Goal: Task Accomplishment & Management: Complete application form

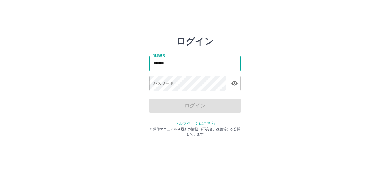
type input "*******"
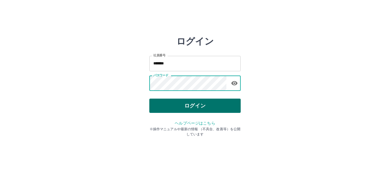
click at [180, 106] on button "ログイン" at bounding box center [194, 106] width 91 height 14
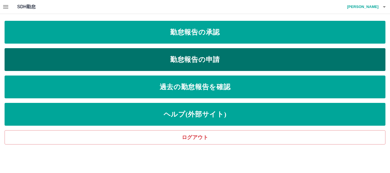
click at [203, 57] on link "勤怠報告の申請" at bounding box center [195, 59] width 381 height 23
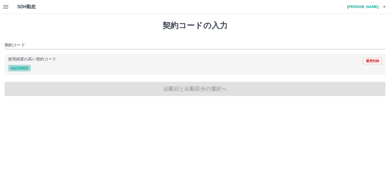
click at [22, 68] on button "43233005" at bounding box center [19, 68] width 23 height 7
type input "********"
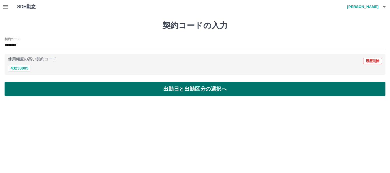
click at [63, 91] on button "出勤日と出勤区分の選択へ" at bounding box center [195, 89] width 381 height 14
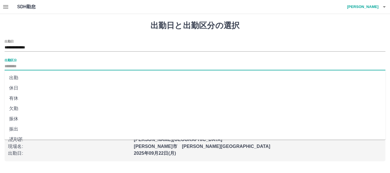
click at [14, 67] on input "出勤区分" at bounding box center [195, 66] width 381 height 7
click at [14, 78] on li "出勤" at bounding box center [195, 78] width 381 height 10
type input "**"
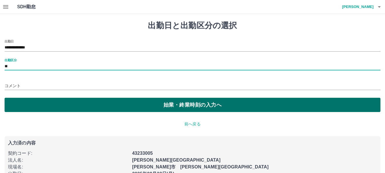
click at [22, 103] on button "始業・終業時刻の入力へ" at bounding box center [193, 105] width 376 height 14
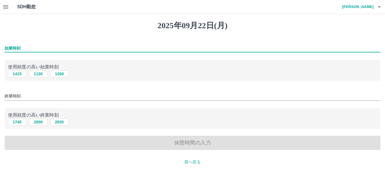
click at [10, 46] on input "始業時刻" at bounding box center [193, 48] width 376 height 8
type input "****"
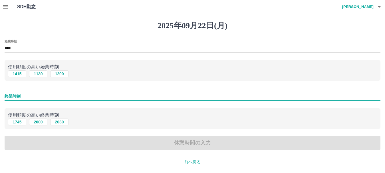
click at [10, 93] on input "終業時刻" at bounding box center [193, 96] width 376 height 8
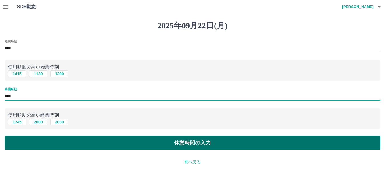
type input "****"
click at [137, 146] on button "休憩時間の入力" at bounding box center [193, 143] width 376 height 14
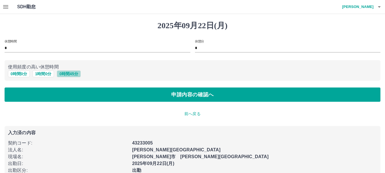
click at [74, 75] on button "0 時間 45 分" at bounding box center [69, 74] width 24 height 7
type input "**"
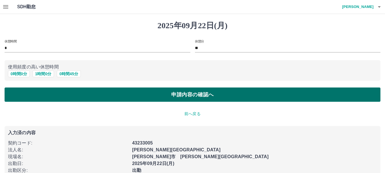
click at [111, 94] on button "申請内容の確認へ" at bounding box center [193, 95] width 376 height 14
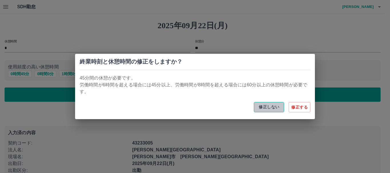
click at [275, 108] on button "修正しない" at bounding box center [269, 107] width 30 height 10
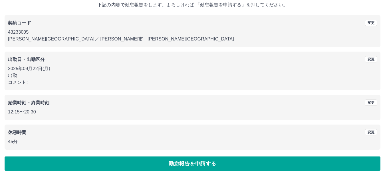
scroll to position [41, 0]
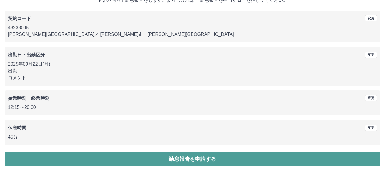
click at [194, 160] on button "勤怠報告を申請する" at bounding box center [193, 159] width 376 height 14
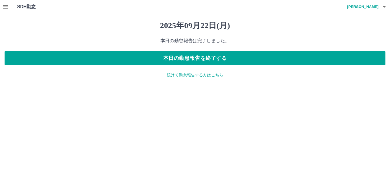
click at [180, 76] on p "続けて勤怠報告する方はこちら" at bounding box center [195, 75] width 381 height 6
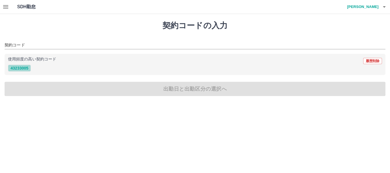
click at [27, 69] on button "43233005" at bounding box center [19, 68] width 23 height 7
type input "********"
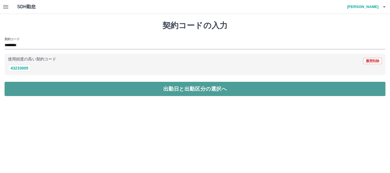
click at [62, 91] on button "出勤日と出勤区分の選択へ" at bounding box center [195, 89] width 381 height 14
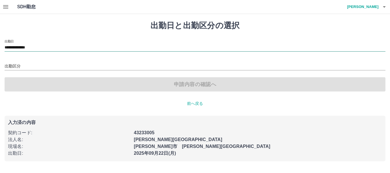
click at [43, 45] on input "**********" at bounding box center [195, 47] width 381 height 7
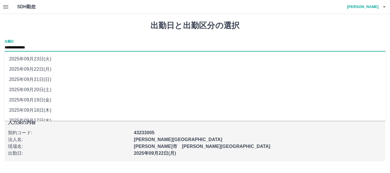
click at [43, 91] on li "2025年09月20日(土)" at bounding box center [195, 90] width 381 height 10
type input "**********"
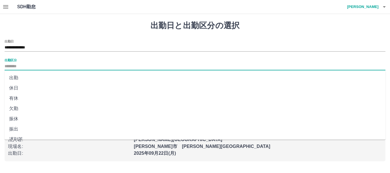
click at [8, 64] on input "出勤区分" at bounding box center [195, 66] width 381 height 7
click at [13, 78] on li "出勤" at bounding box center [195, 78] width 381 height 10
type input "**"
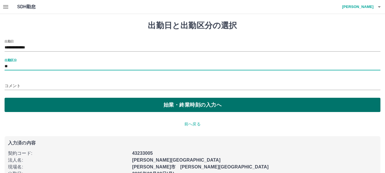
click at [54, 103] on button "始業・終業時刻の入力へ" at bounding box center [193, 105] width 376 height 14
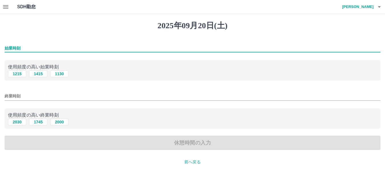
click at [9, 47] on input "始業時刻" at bounding box center [193, 48] width 376 height 8
type input "****"
click at [12, 96] on input "終業時刻" at bounding box center [193, 96] width 376 height 8
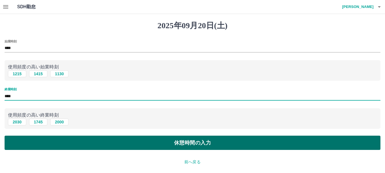
type input "****"
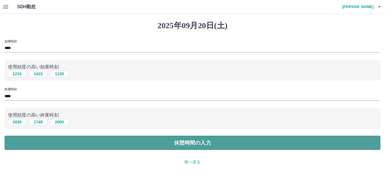
click at [60, 144] on button "休憩時間の入力" at bounding box center [193, 143] width 376 height 14
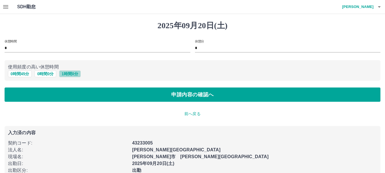
click at [74, 73] on button "1 時間 0 分" at bounding box center [70, 74] width 22 height 7
type input "*"
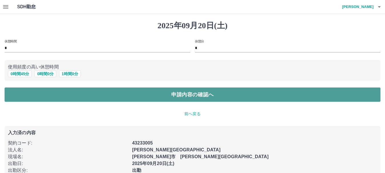
click at [119, 94] on button "申請内容の確認へ" at bounding box center [193, 95] width 376 height 14
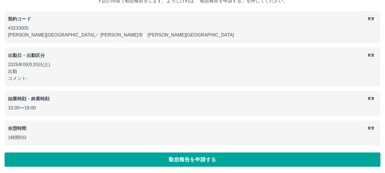
scroll to position [41, 0]
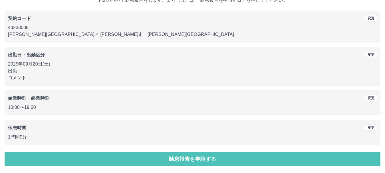
click at [130, 162] on button "勤怠報告を申請する" at bounding box center [193, 159] width 376 height 14
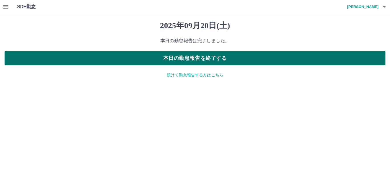
click at [181, 55] on button "本日の勤怠報告を終了する" at bounding box center [195, 58] width 381 height 14
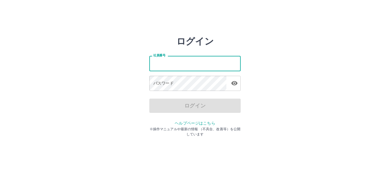
click at [153, 65] on input "社員番号" at bounding box center [194, 63] width 91 height 15
type input "*******"
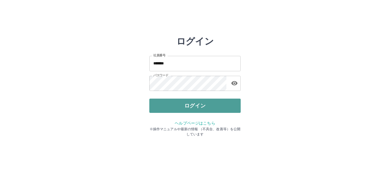
click at [167, 105] on button "ログイン" at bounding box center [194, 106] width 91 height 14
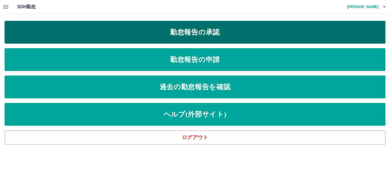
click at [197, 32] on link "勤怠報告の承認" at bounding box center [195, 32] width 381 height 23
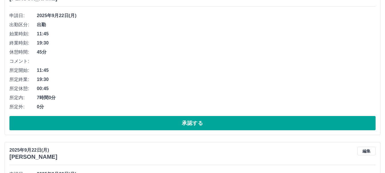
scroll to position [86, 0]
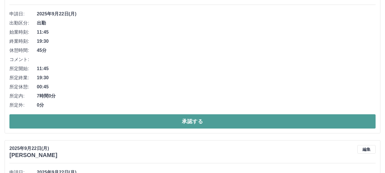
click at [95, 121] on button "承認する" at bounding box center [192, 122] width 367 height 14
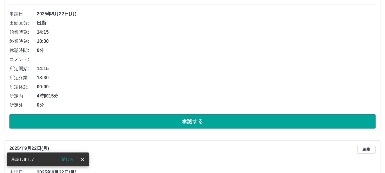
click at [95, 121] on button "承認する" at bounding box center [192, 122] width 367 height 14
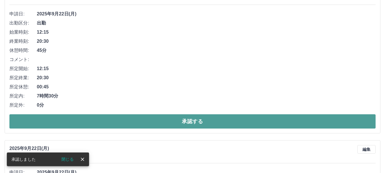
click at [108, 125] on button "承認する" at bounding box center [192, 122] width 367 height 14
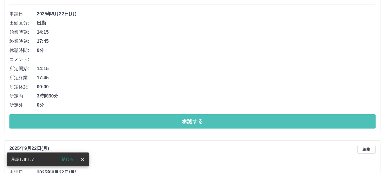
click at [108, 125] on button "承認する" at bounding box center [192, 122] width 367 height 14
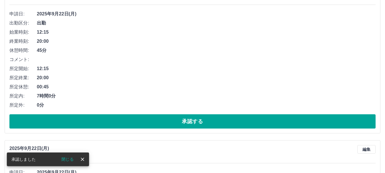
click at [118, 123] on button "承認する" at bounding box center [192, 122] width 367 height 14
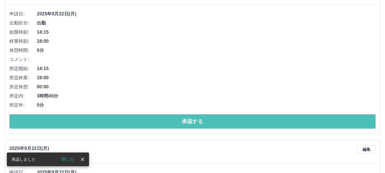
click at [118, 123] on button "承認する" at bounding box center [192, 122] width 367 height 14
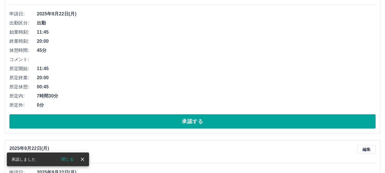
click at [118, 123] on button "承認する" at bounding box center [192, 122] width 367 height 14
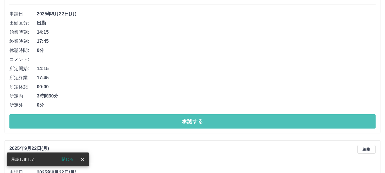
click at [118, 123] on button "承認する" at bounding box center [192, 122] width 367 height 14
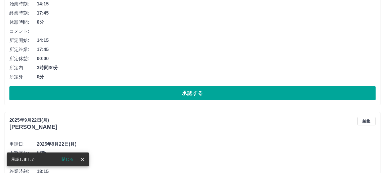
scroll to position [114, 0]
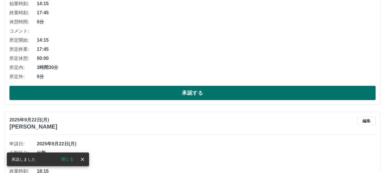
click at [125, 94] on button "承認する" at bounding box center [192, 93] width 367 height 14
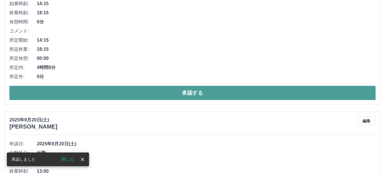
click at [126, 95] on button "承認する" at bounding box center [192, 93] width 367 height 14
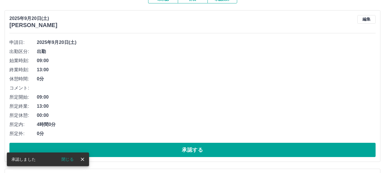
scroll to position [86, 0]
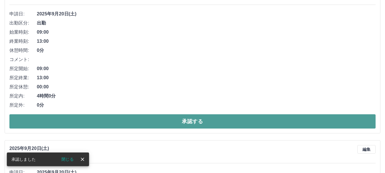
click at [122, 122] on button "承認する" at bounding box center [192, 122] width 367 height 14
click at [119, 123] on button "承認する" at bounding box center [192, 122] width 367 height 14
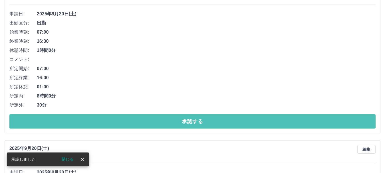
click at [119, 123] on button "承認する" at bounding box center [192, 122] width 367 height 14
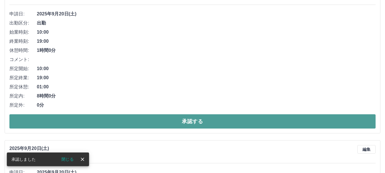
click at [120, 122] on button "承認する" at bounding box center [192, 122] width 367 height 14
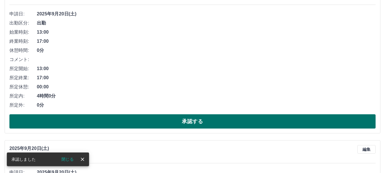
click at [123, 122] on button "承認する" at bounding box center [192, 122] width 367 height 14
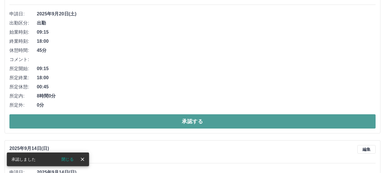
click at [121, 122] on button "承認する" at bounding box center [192, 122] width 367 height 14
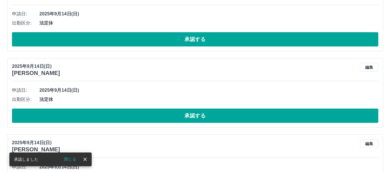
scroll to position [0, 0]
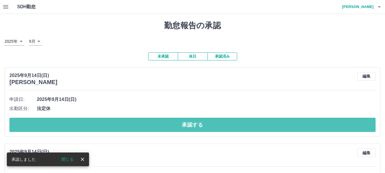
click at [121, 122] on button "承認する" at bounding box center [192, 125] width 367 height 14
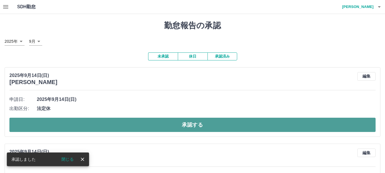
click at [121, 122] on button "承認する" at bounding box center [192, 125] width 367 height 14
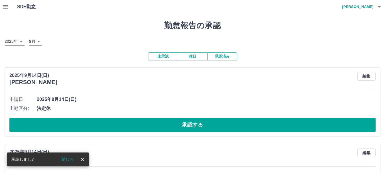
click at [121, 123] on button "承認する" at bounding box center [192, 125] width 367 height 14
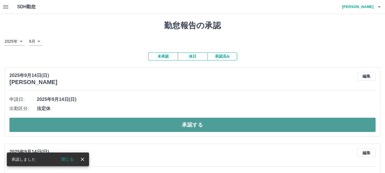
click at [121, 126] on button "承認する" at bounding box center [192, 125] width 367 height 14
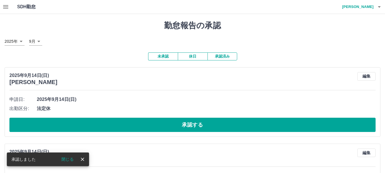
click at [121, 126] on button "承認する" at bounding box center [192, 125] width 367 height 14
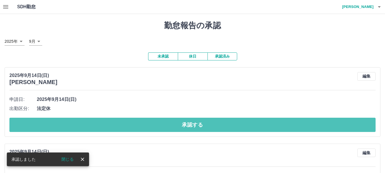
click at [121, 126] on button "承認する" at bounding box center [192, 125] width 367 height 14
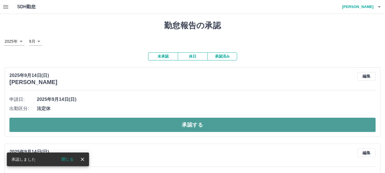
click at [121, 127] on button "承認する" at bounding box center [192, 125] width 367 height 14
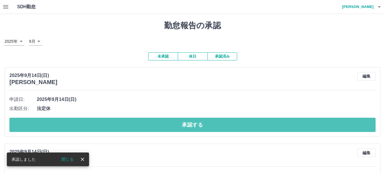
click at [142, 126] on button "承認する" at bounding box center [192, 125] width 367 height 14
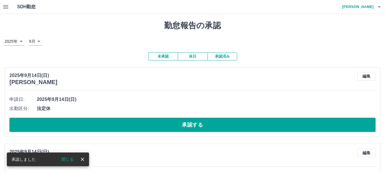
click at [142, 126] on button "承認する" at bounding box center [192, 125] width 367 height 14
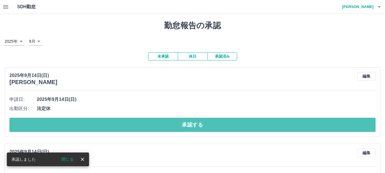
click at [142, 126] on button "承認する" at bounding box center [192, 125] width 367 height 14
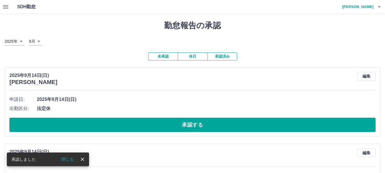
click at [142, 126] on button "承認する" at bounding box center [192, 125] width 367 height 14
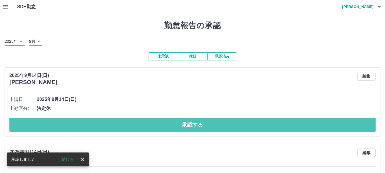
click at [142, 126] on button "承認する" at bounding box center [192, 125] width 367 height 14
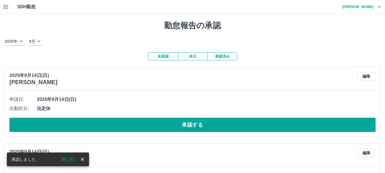
click at [142, 126] on button "承認する" at bounding box center [192, 125] width 367 height 14
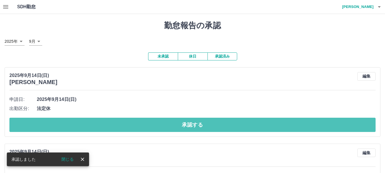
click at [142, 126] on button "承認する" at bounding box center [192, 125] width 367 height 14
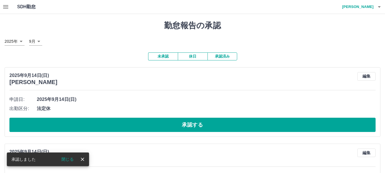
click at [142, 127] on button "承認する" at bounding box center [192, 125] width 367 height 14
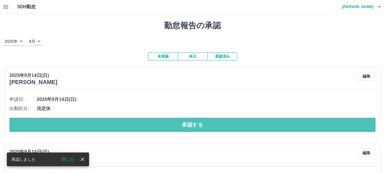
click at [142, 127] on button "承認する" at bounding box center [192, 125] width 367 height 14
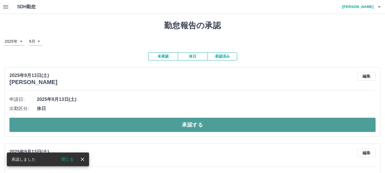
click at [141, 125] on button "承認する" at bounding box center [192, 125] width 367 height 14
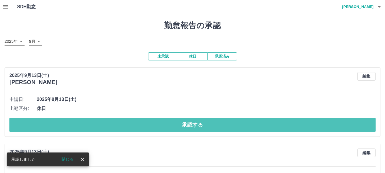
click at [132, 123] on button "承認する" at bounding box center [192, 125] width 367 height 14
click at [133, 124] on button "承認する" at bounding box center [192, 125] width 367 height 14
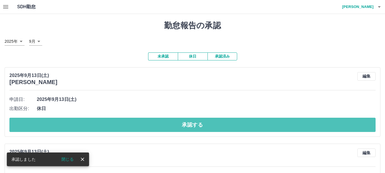
click at [133, 124] on button "承認する" at bounding box center [192, 125] width 367 height 14
click at [133, 127] on button "承認する" at bounding box center [192, 125] width 367 height 14
click at [122, 127] on button "承認する" at bounding box center [192, 125] width 367 height 14
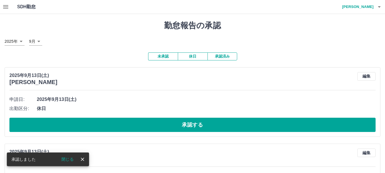
click at [122, 127] on button "承認する" at bounding box center [192, 125] width 367 height 14
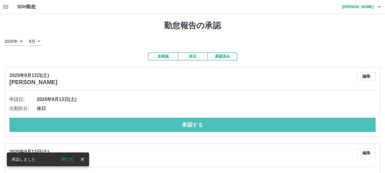
click at [122, 127] on button "承認する" at bounding box center [192, 125] width 367 height 14
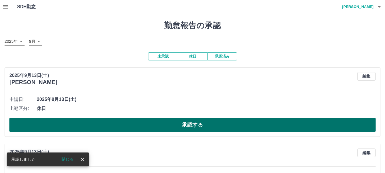
click at [122, 127] on button "承認する" at bounding box center [192, 125] width 367 height 14
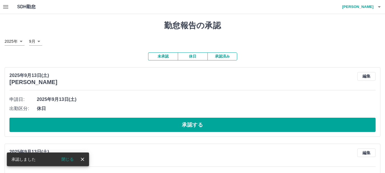
click at [121, 126] on button "承認する" at bounding box center [192, 125] width 367 height 14
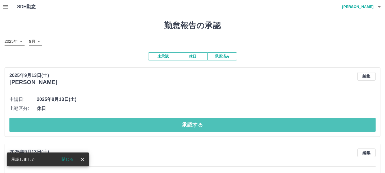
click at [121, 126] on button "承認する" at bounding box center [192, 125] width 367 height 14
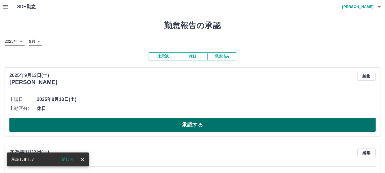
click at [121, 126] on button "承認する" at bounding box center [192, 125] width 367 height 14
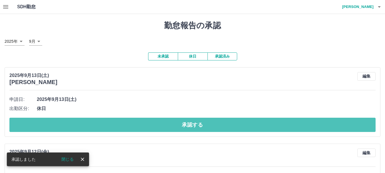
click at [121, 127] on button "承認する" at bounding box center [192, 125] width 367 height 14
click at [127, 128] on button "承認する" at bounding box center [192, 125] width 367 height 14
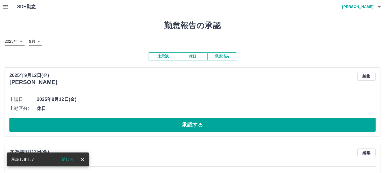
click at [127, 128] on button "承認する" at bounding box center [192, 125] width 367 height 14
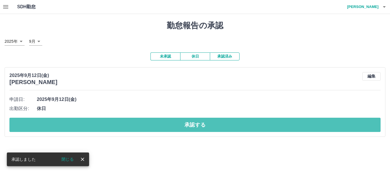
click at [127, 128] on button "承認する" at bounding box center [194, 125] width 371 height 14
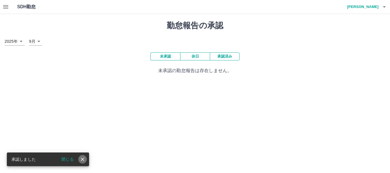
click at [83, 158] on icon "close" at bounding box center [83, 160] width 6 height 6
